Goal: Task Accomplishment & Management: Use online tool/utility

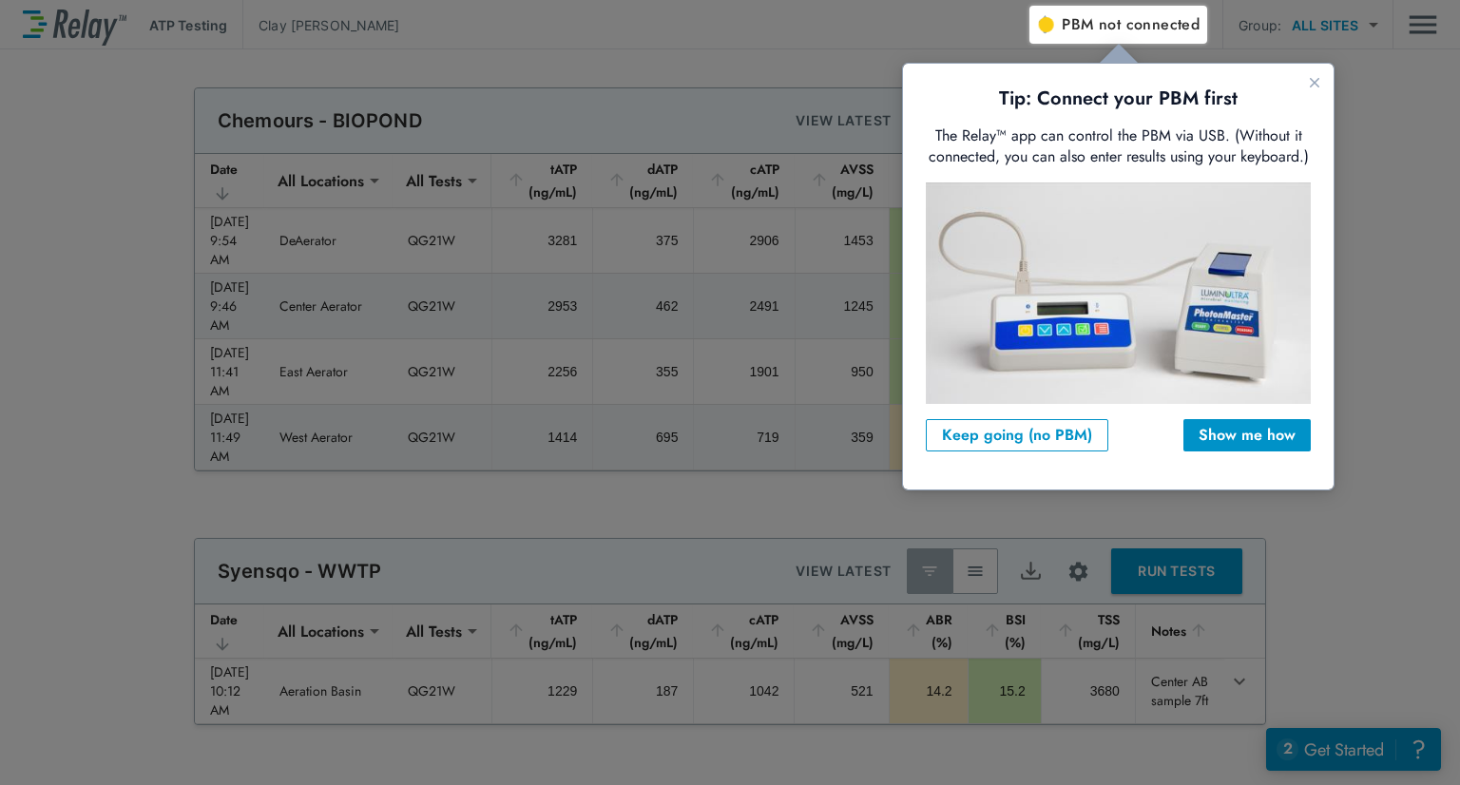
click at [1155, 36] on span "PBM not connected" at bounding box center [1131, 24] width 138 height 27
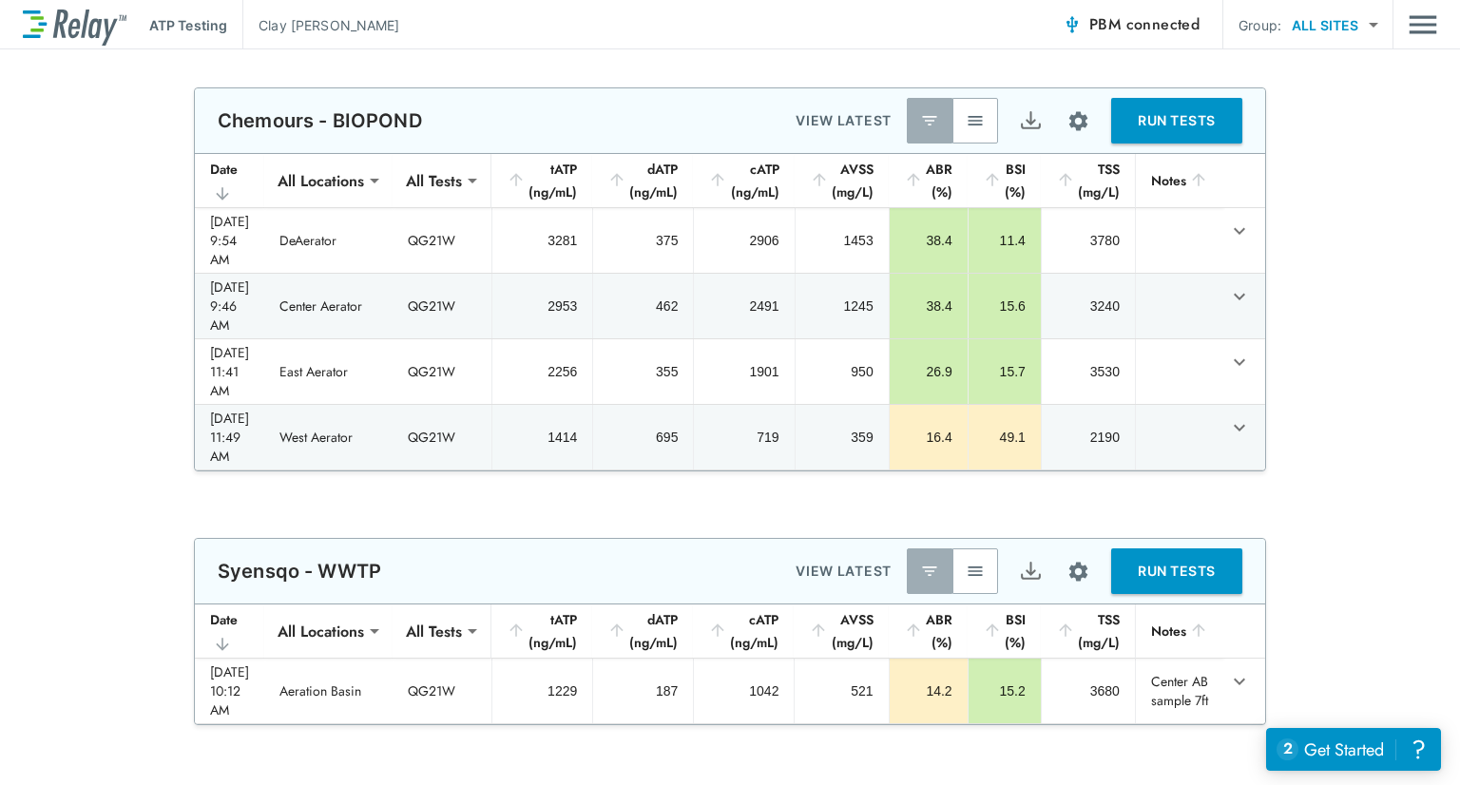
click at [1199, 116] on button "RUN TESTS" at bounding box center [1176, 121] width 131 height 46
